Goal: Answer question/provide support

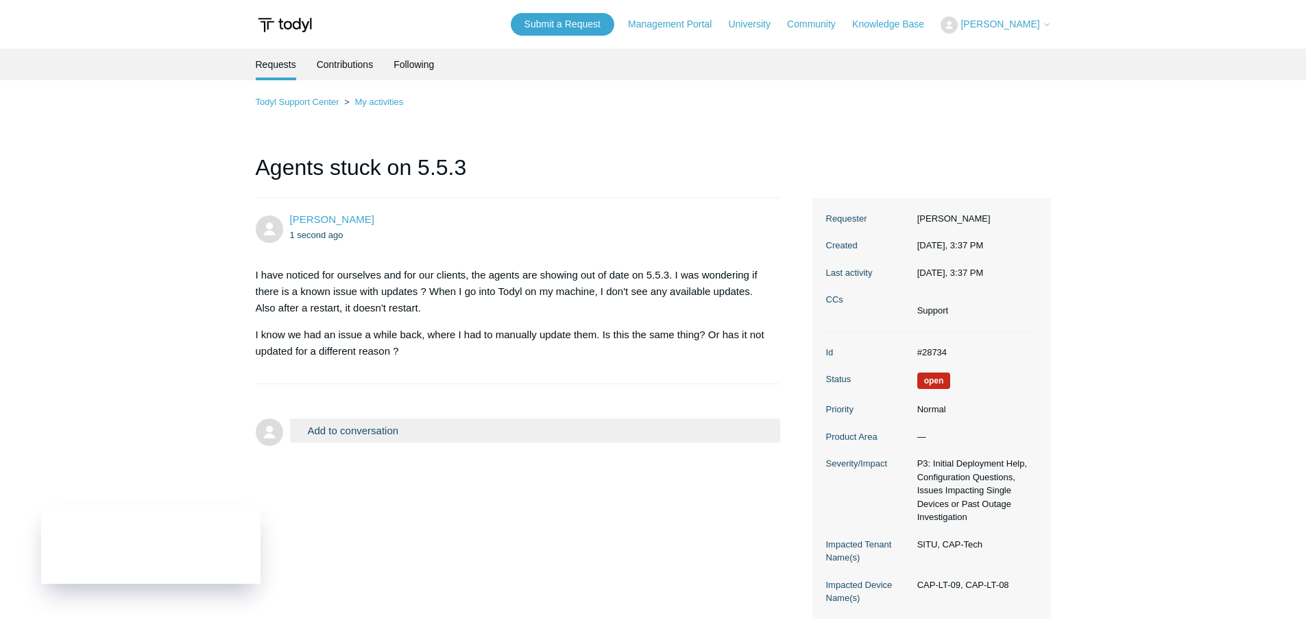
click at [792, 91] on main "Requests Contributions Following Todyl Support Center My activities Agents stuc…" at bounding box center [653, 334] width 1306 height 570
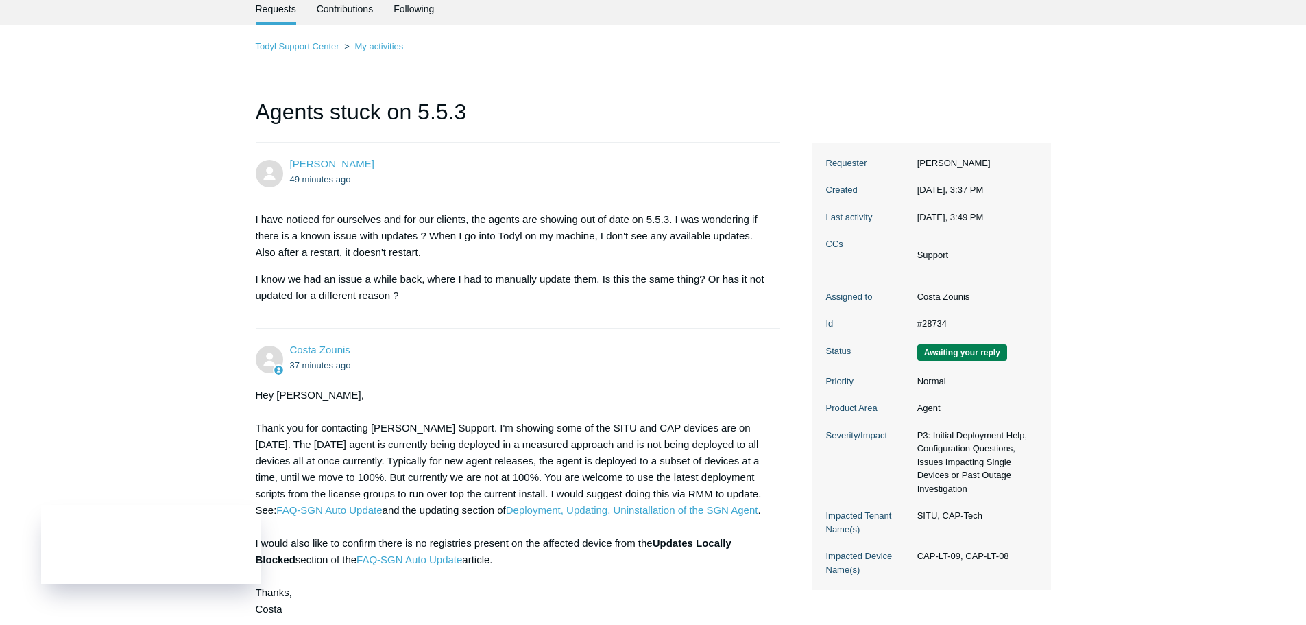
scroll to position [250, 0]
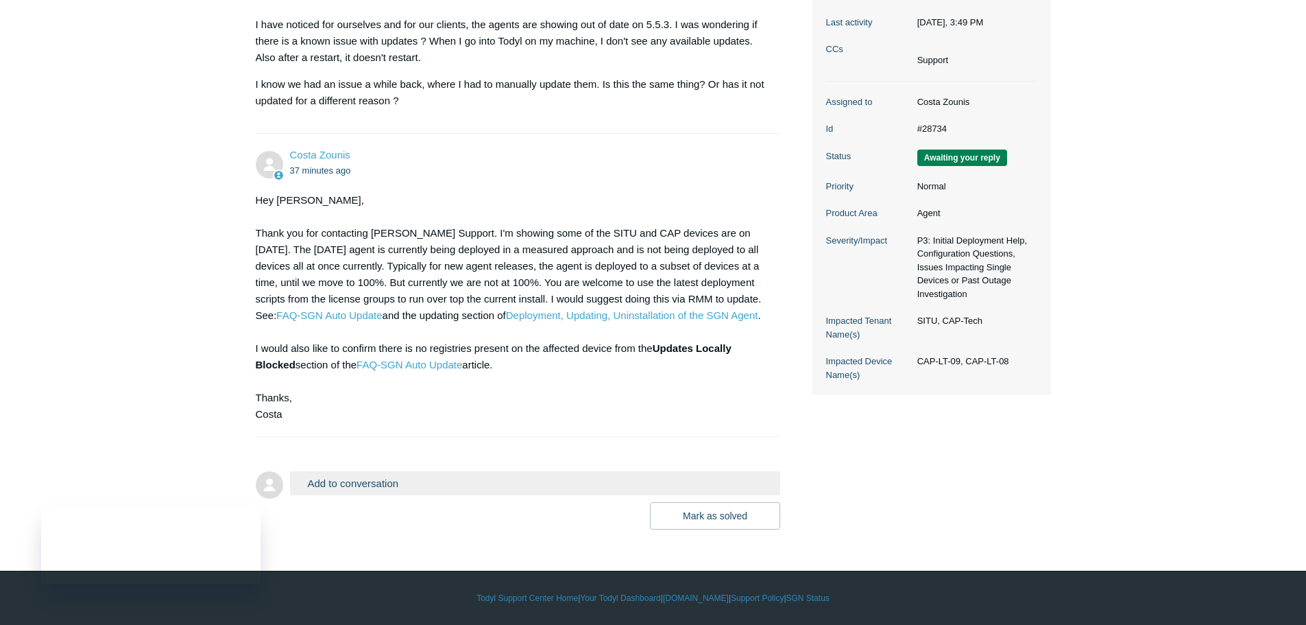
click at [350, 479] on button "Add to conversation" at bounding box center [535, 483] width 491 height 24
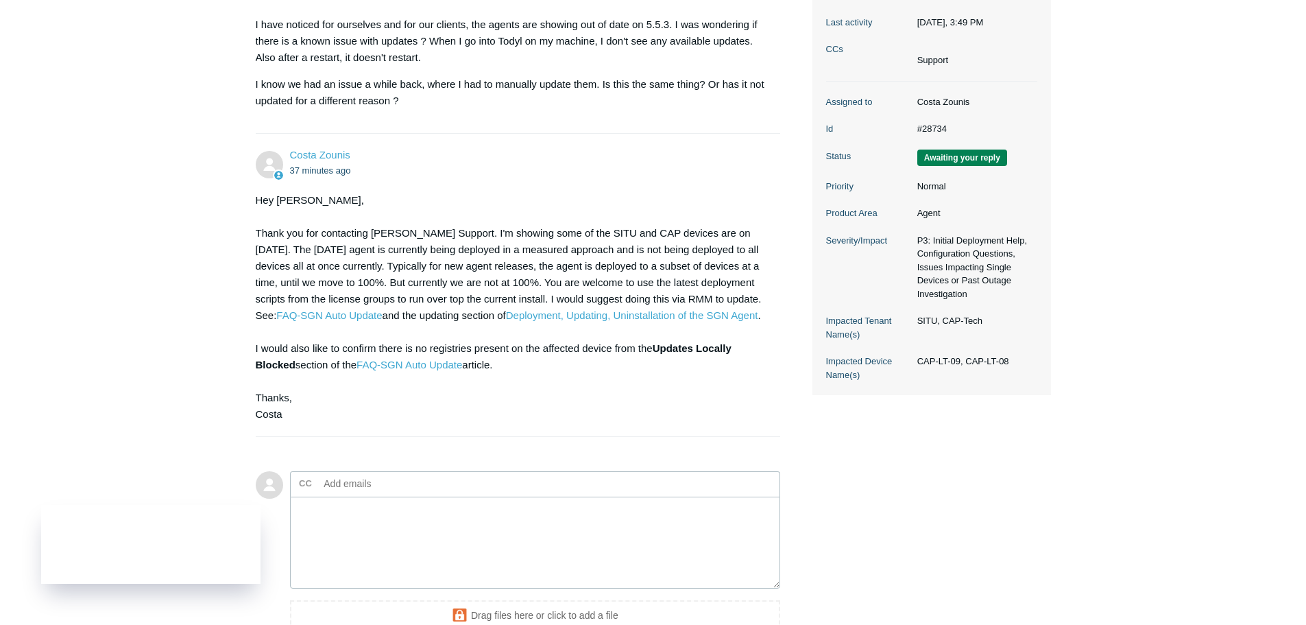
scroll to position [259, 0]
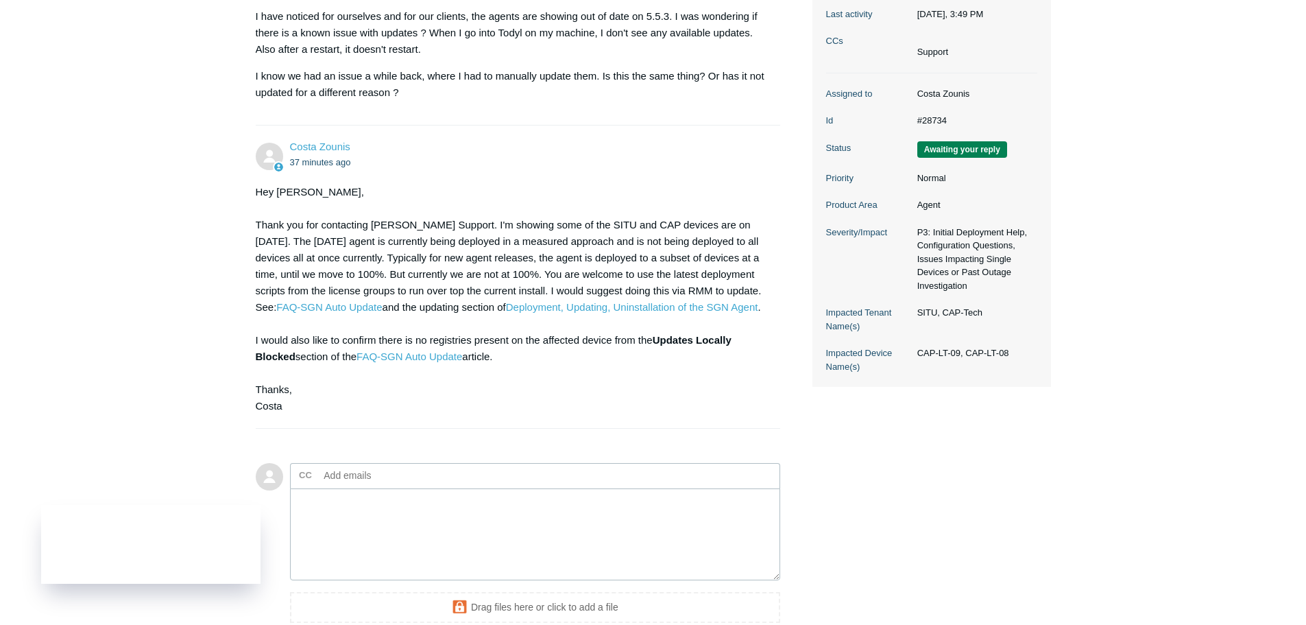
click at [946, 123] on dd "#28734" at bounding box center [974, 121] width 127 height 14
click at [943, 145] on span "Awaiting your reply" at bounding box center [963, 149] width 90 height 16
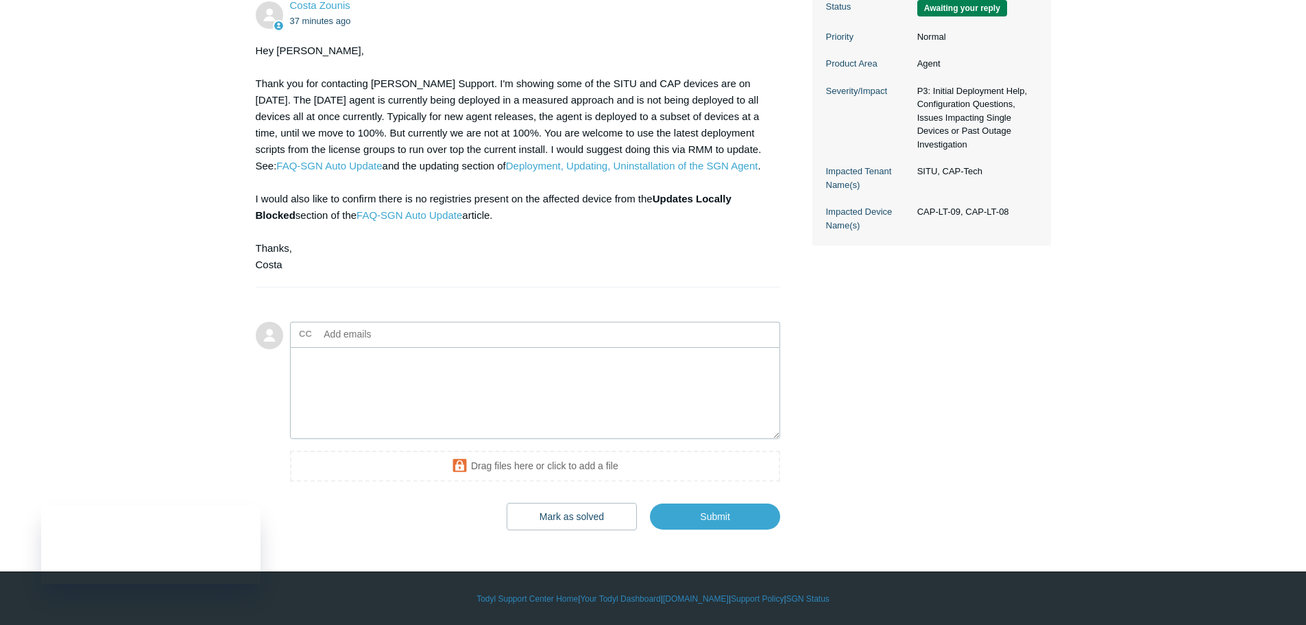
scroll to position [400, 0]
click at [479, 445] on div "CC Add emails Drag files here or click to add a file" at bounding box center [535, 403] width 491 height 165
click at [497, 420] on textarea "Add your reply" at bounding box center [535, 392] width 491 height 93
click at [563, 503] on button "Mark as solved" at bounding box center [572, 515] width 130 height 27
